Goal: Find specific page/section: Find specific page/section

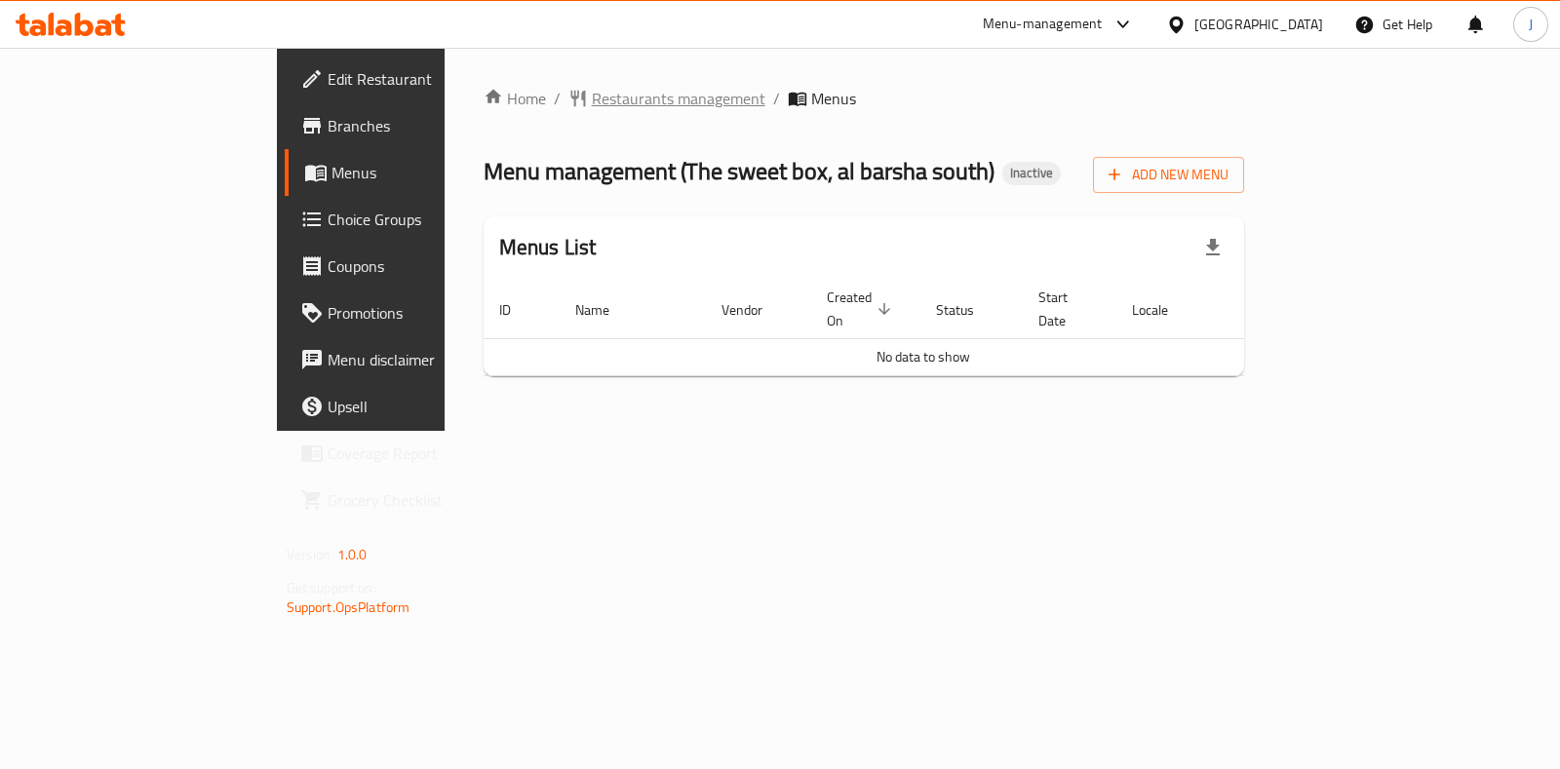
click at [592, 105] on span "Restaurants management" at bounding box center [679, 98] width 174 height 23
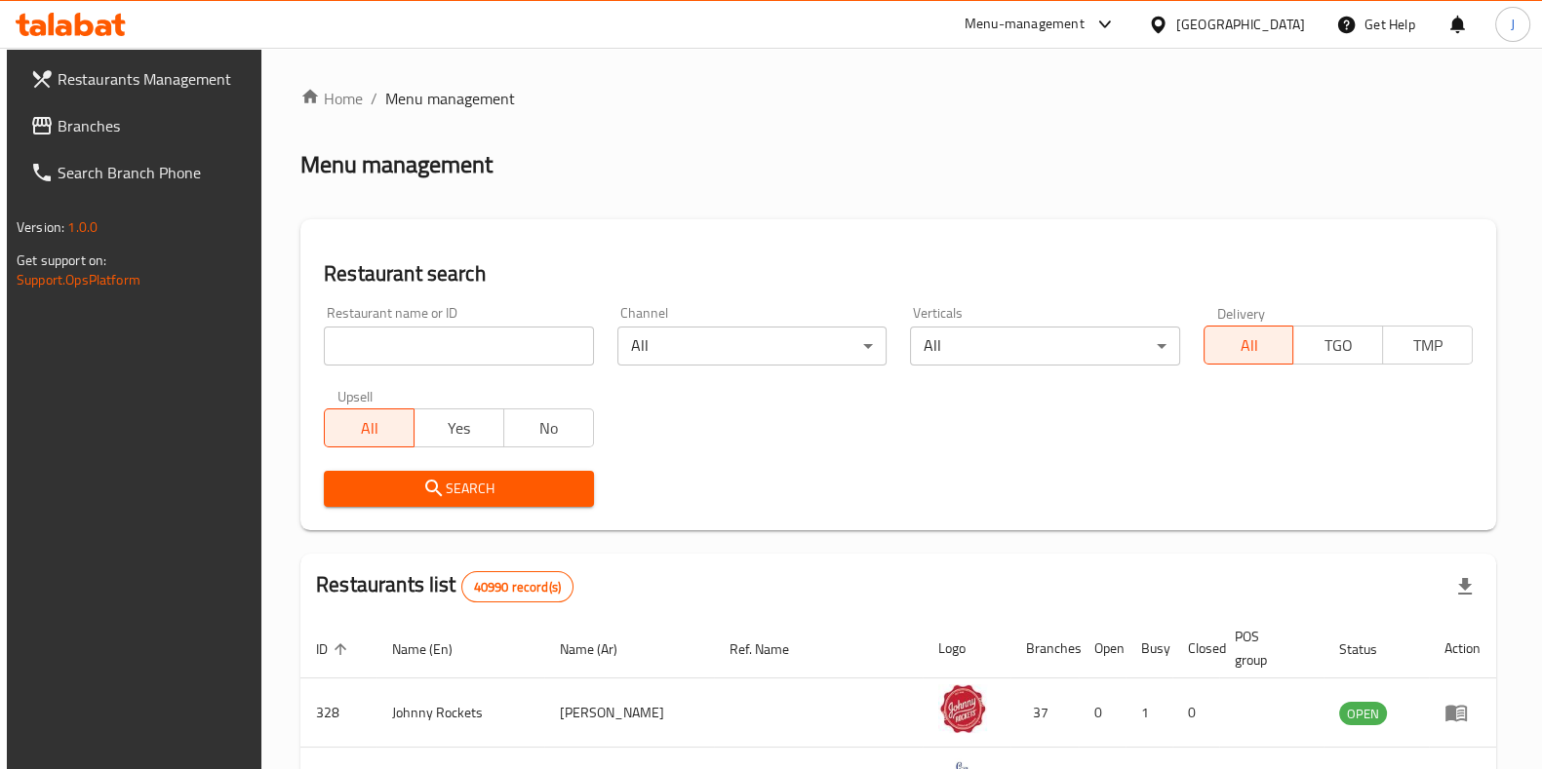
click at [98, 114] on span "Branches" at bounding box center [153, 125] width 191 height 23
